Goal: Information Seeking & Learning: Find specific fact

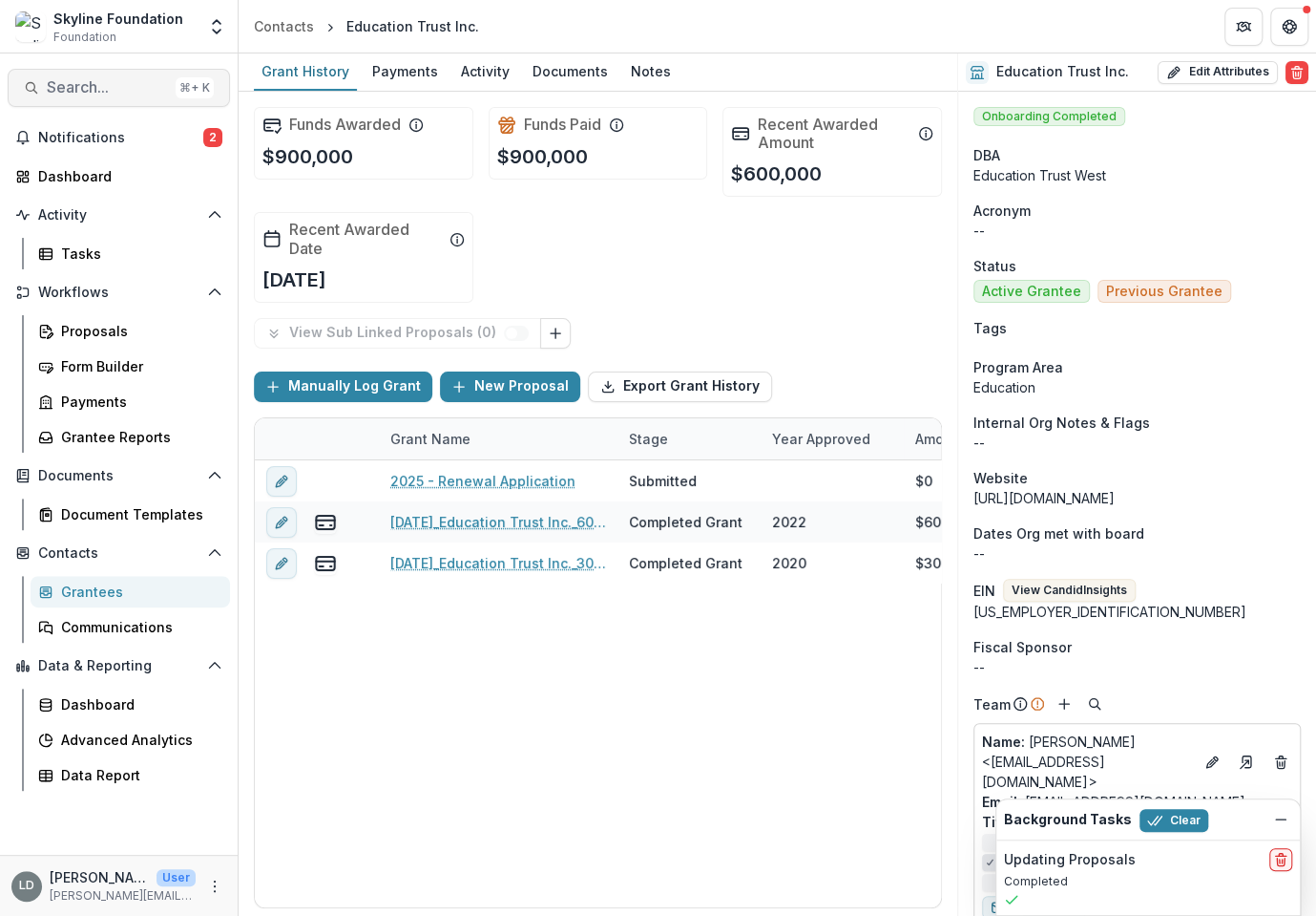
scroll to position [297, 0]
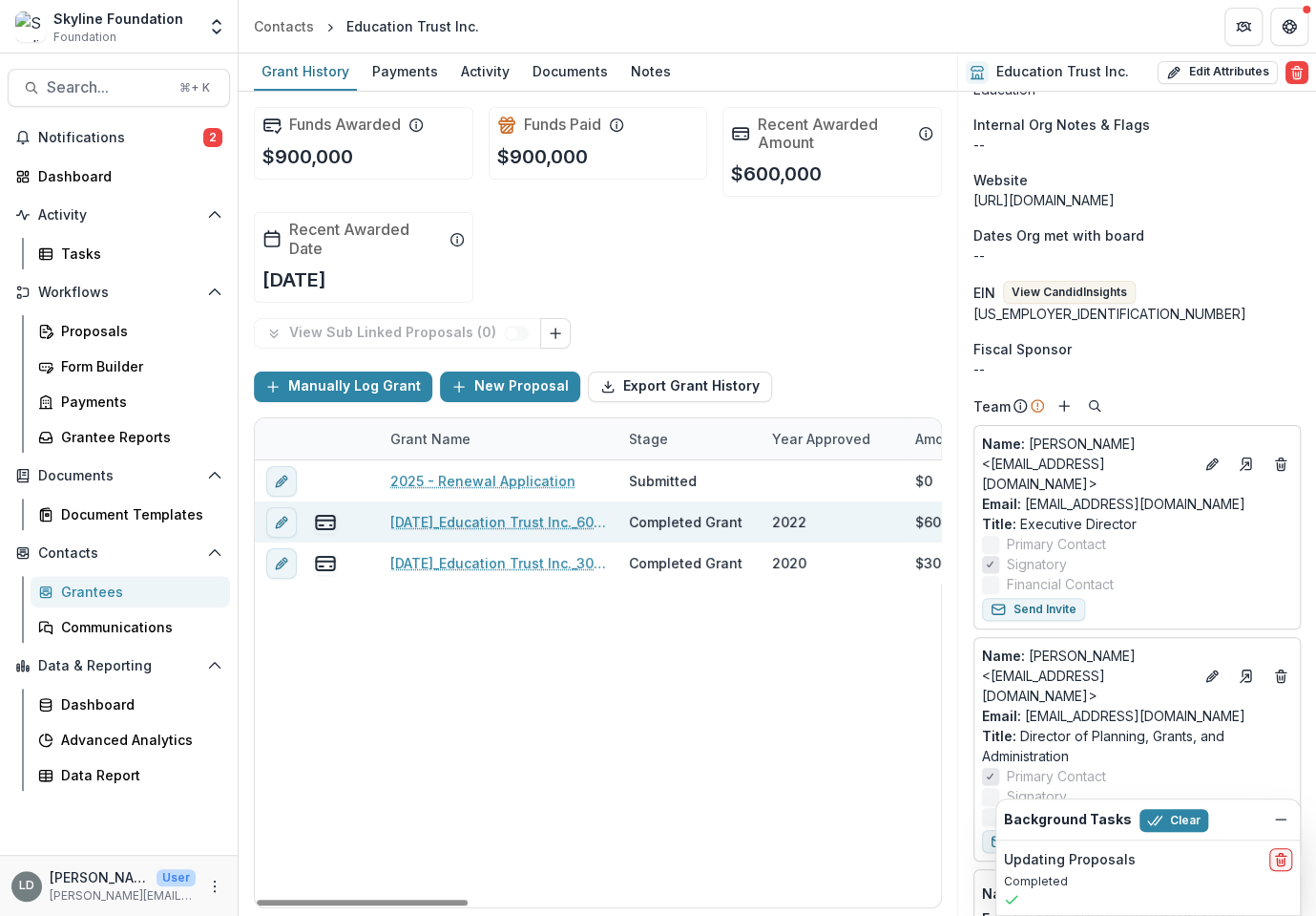
click at [447, 523] on link "[DATE]_Education Trust Inc._600000" at bounding box center [499, 521] width 216 height 20
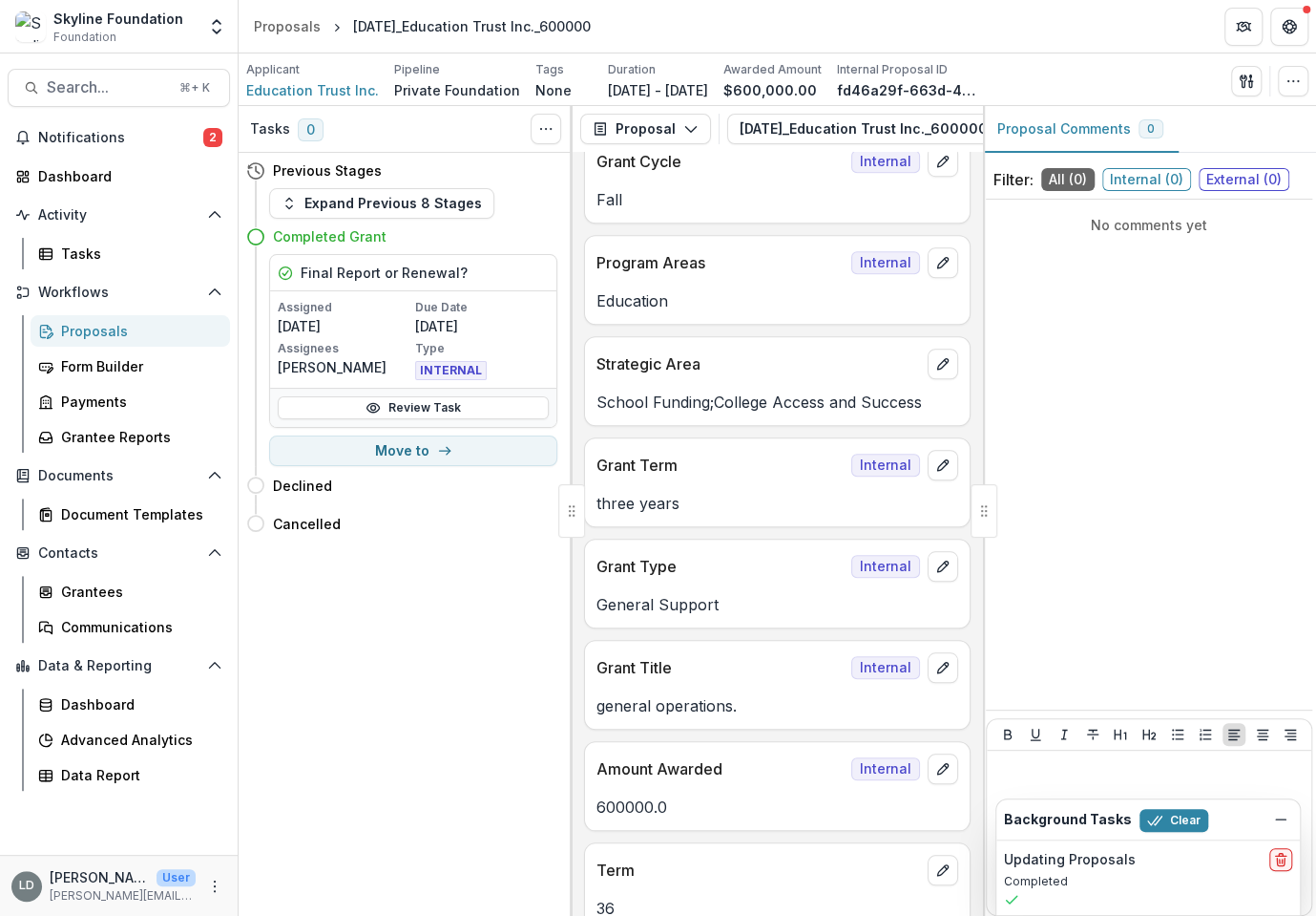
scroll to position [750, 0]
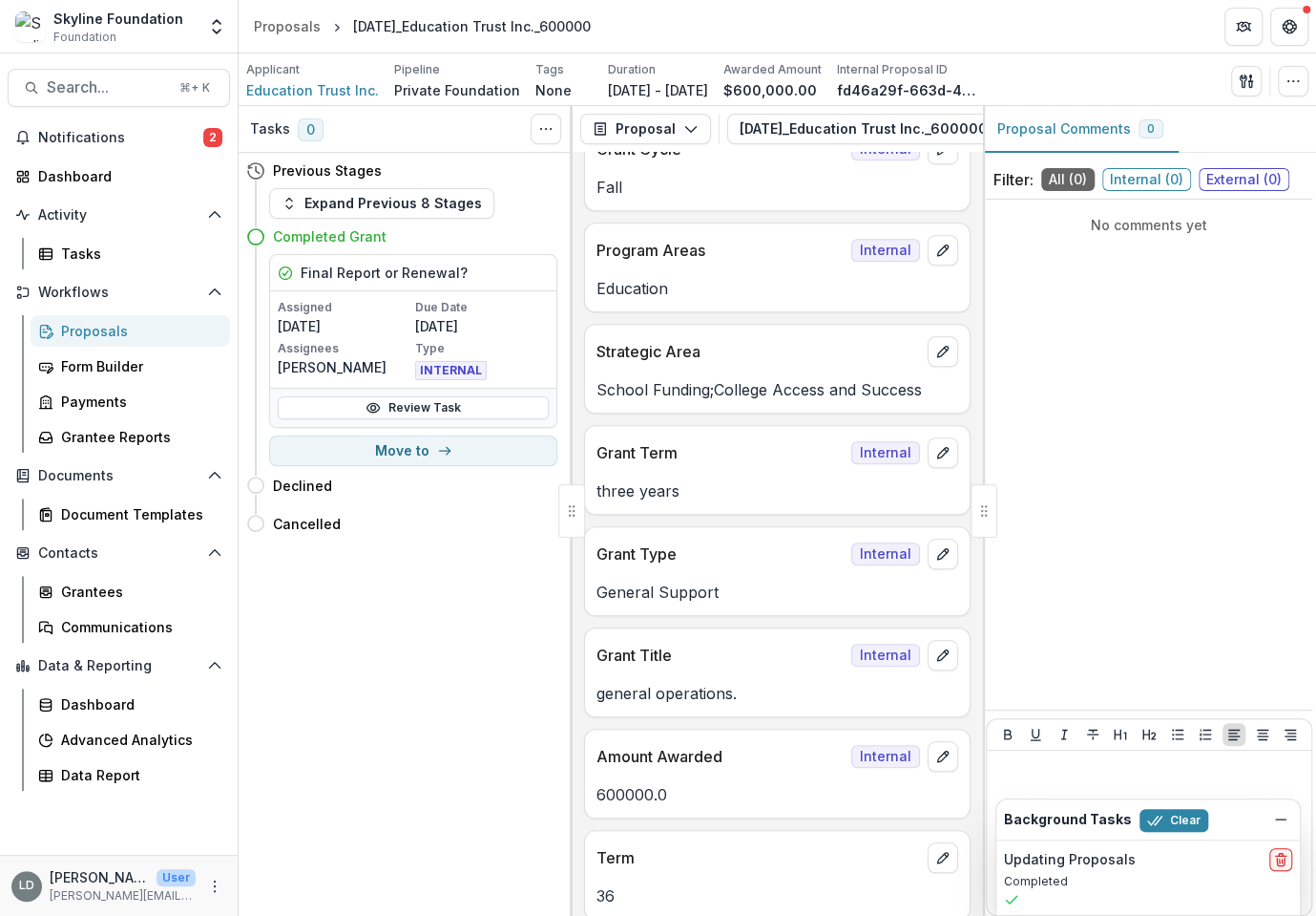
click at [717, 386] on p "School Funding;College Access and Success" at bounding box center [777, 389] width 362 height 23
copy p "School Funding;College Access and Success"
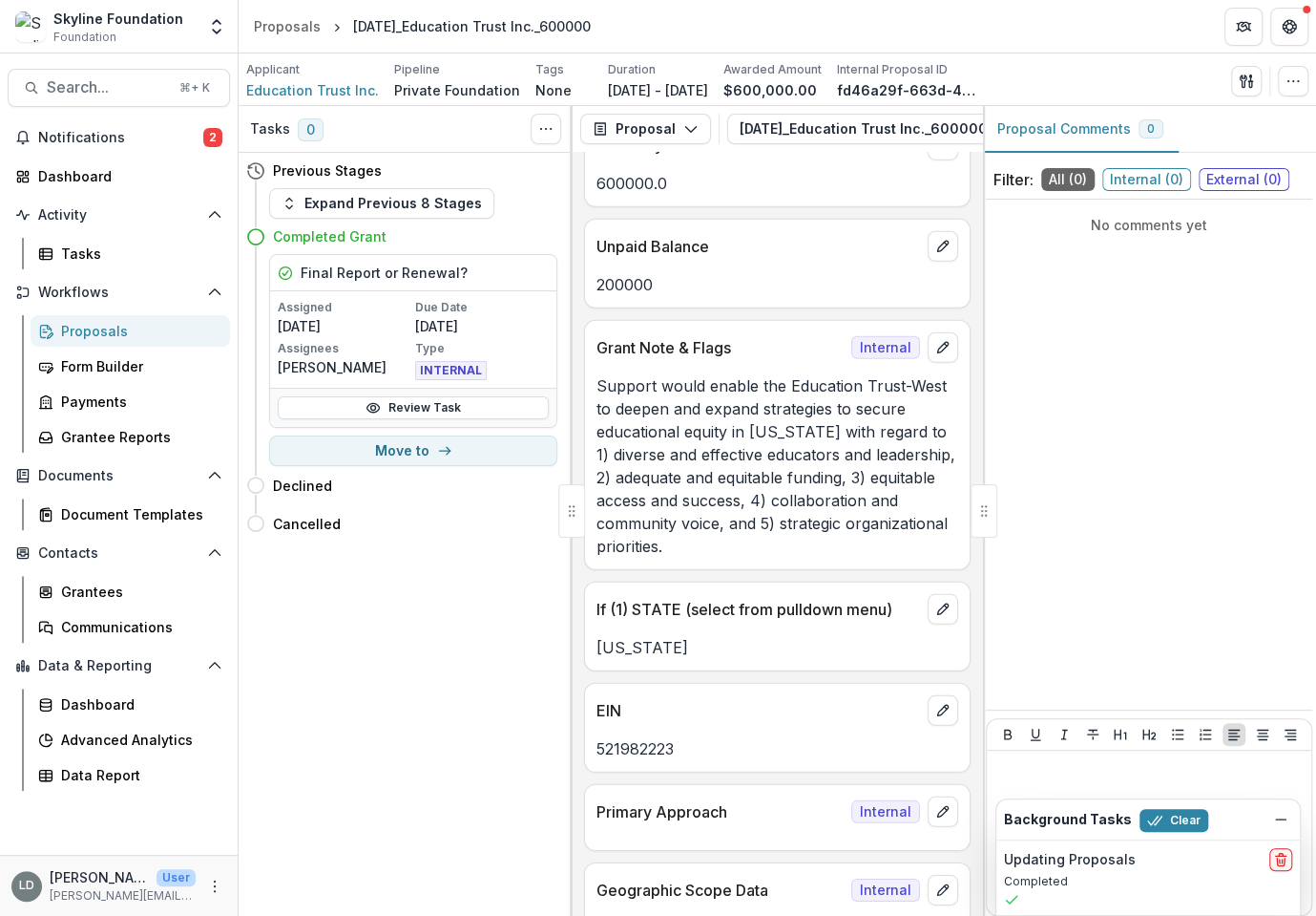
scroll to position [2784, 0]
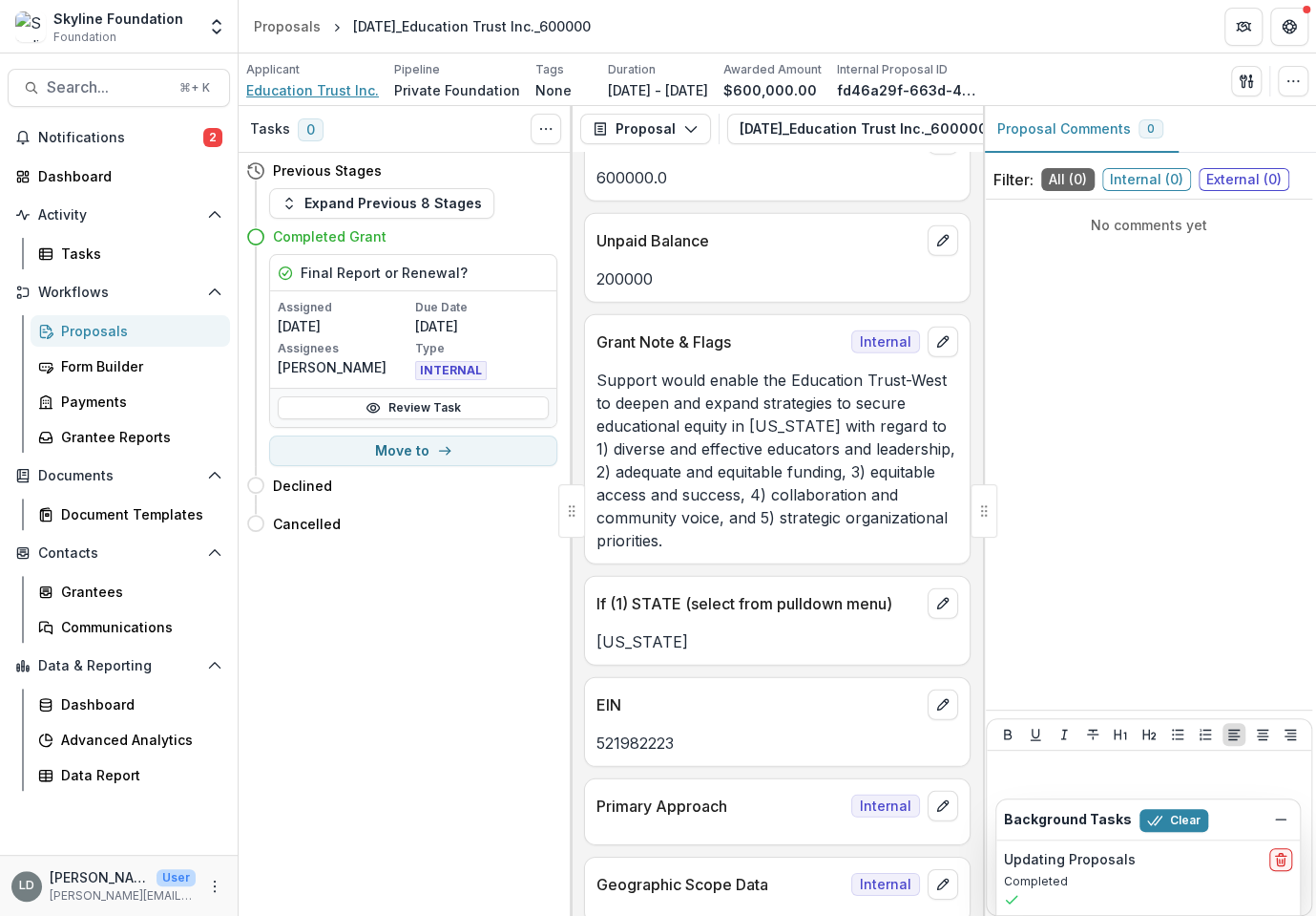
click at [340, 90] on span "Education Trust Inc." at bounding box center [312, 90] width 132 height 20
